Goal: Task Accomplishment & Management: Manage account settings

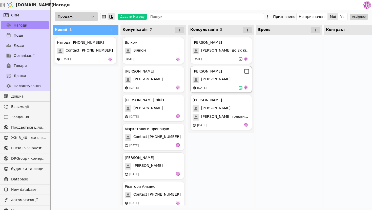
click at [223, 85] on div "[PERSON_NAME] [DATE]" at bounding box center [221, 79] width 62 height 27
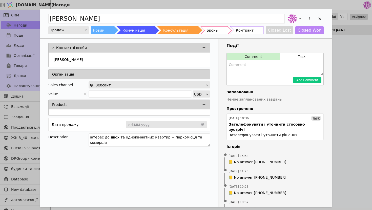
click at [362, 70] on div "[PERSON_NAME] Продаж Новий Комунікація Консультація Бронь Контракт Closed Lost …" at bounding box center [186, 105] width 372 height 210
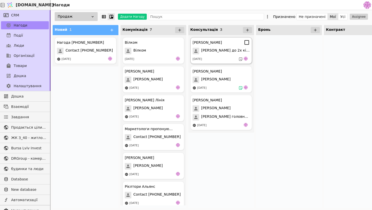
click at [223, 59] on div "[DATE]" at bounding box center [221, 59] width 57 height 5
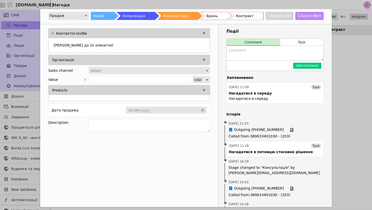
scroll to position [15, 0]
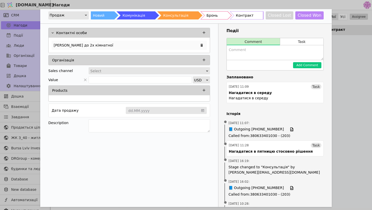
click at [115, 47] on div "[PERSON_NAME] до 2х кімнатної" at bounding box center [129, 45] width 155 height 9
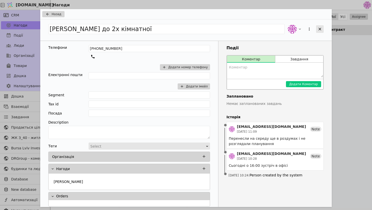
click at [320, 28] on icon "Add Opportunity" at bounding box center [320, 29] width 5 height 5
